Goal: Task Accomplishment & Management: Manage account settings

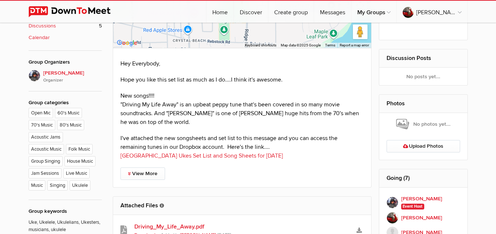
scroll to position [330, 0]
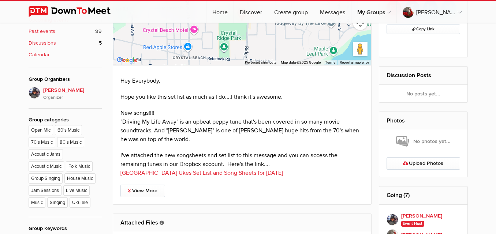
click at [195, 170] on link "[GEOGRAPHIC_DATA] Ukes Set List and Song Sheets for [DATE]" at bounding box center [202, 173] width 163 height 7
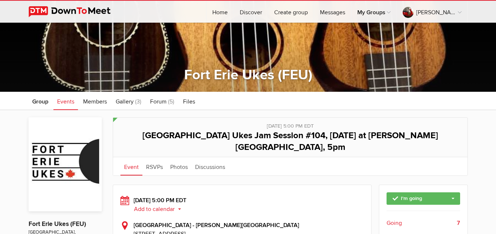
scroll to position [37, 0]
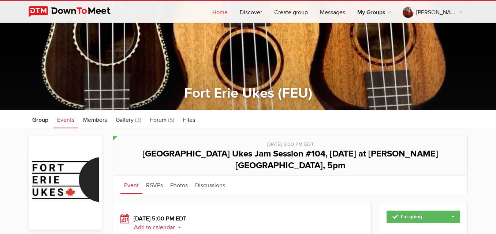
click at [229, 12] on link "Home" at bounding box center [220, 12] width 27 height 22
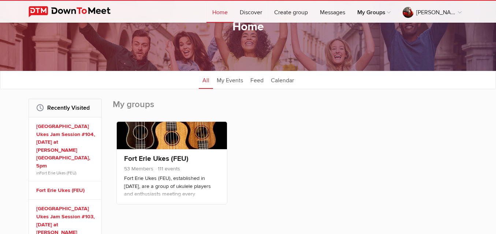
scroll to position [37, 0]
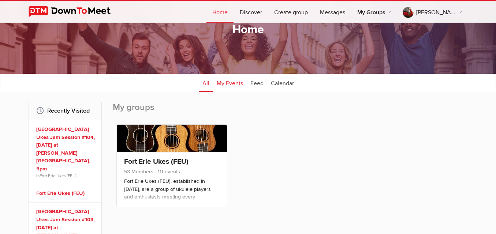
click at [229, 82] on link "My Events" at bounding box center [230, 83] width 34 height 18
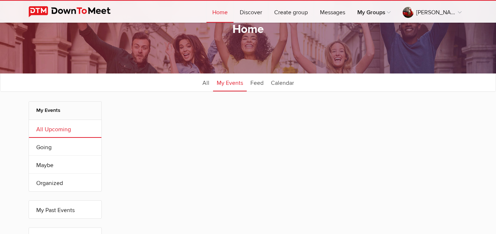
scroll to position [37, 0]
click at [203, 80] on link "All" at bounding box center [206, 83] width 14 height 18
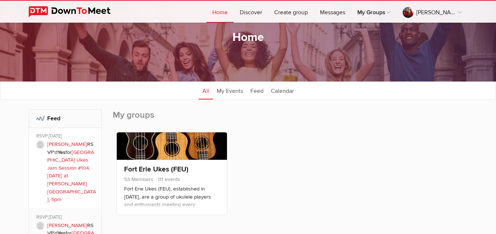
scroll to position [37, 0]
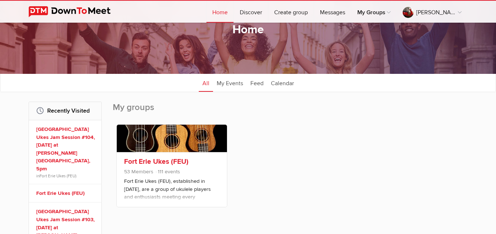
click at [194, 137] on link at bounding box center [172, 138] width 110 height 27
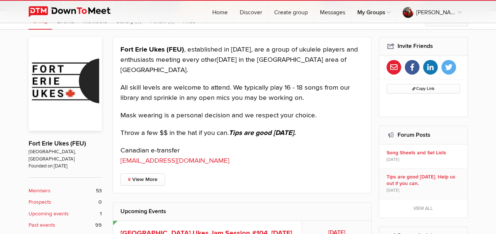
scroll to position [147, 0]
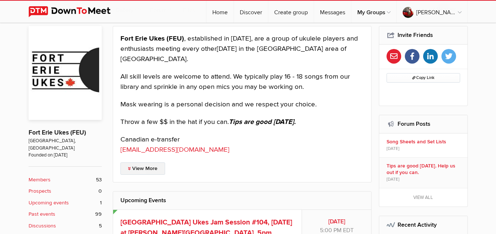
click at [134, 167] on link "View More" at bounding box center [143, 169] width 45 height 12
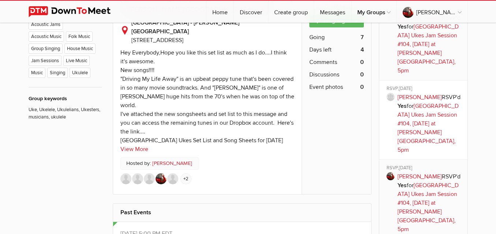
scroll to position [440, 0]
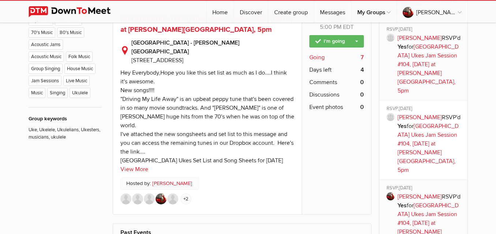
click at [320, 58] on span "Going" at bounding box center [317, 57] width 15 height 9
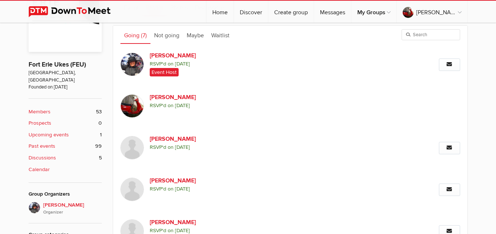
scroll to position [110, 0]
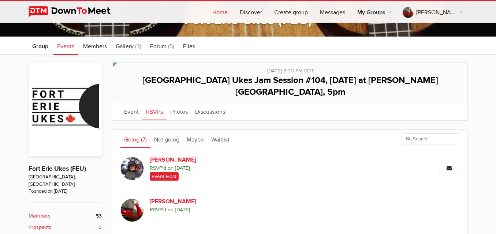
click at [234, 10] on link "Home" at bounding box center [220, 12] width 27 height 22
